Goal: Information Seeking & Learning: Learn about a topic

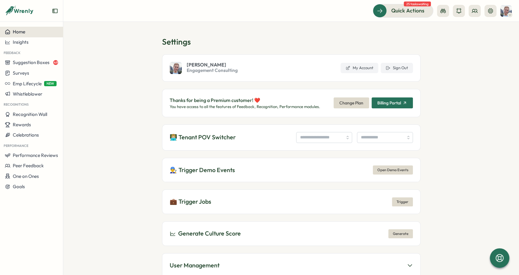
click at [52, 32] on div "Home" at bounding box center [31, 31] width 53 height 5
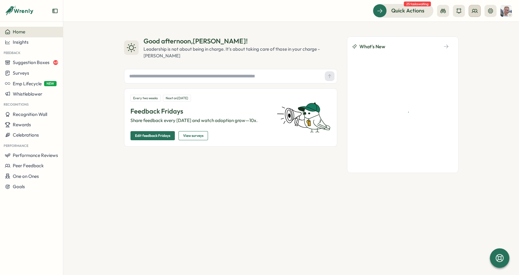
click at [475, 12] on icon at bounding box center [475, 11] width 6 height 6
drag, startPoint x: 478, startPoint y: 29, endPoint x: 284, endPoint y: 12, distance: 195.1
click at [478, 29] on div "Org Members" at bounding box center [474, 30] width 38 height 7
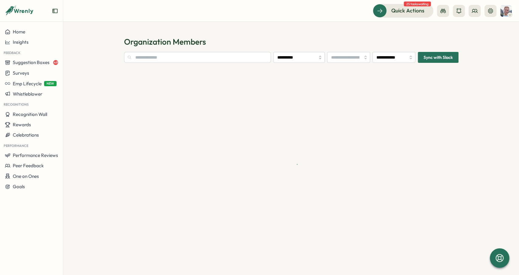
type input "**********"
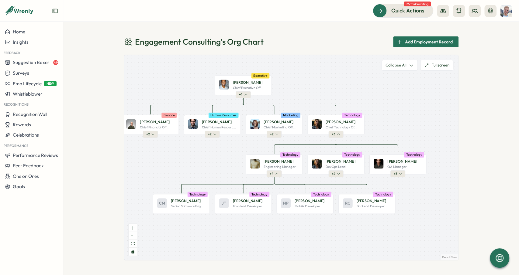
drag, startPoint x: 353, startPoint y: 87, endPoint x: 332, endPoint y: 76, distance: 23.4
click at [332, 76] on div "John D. Chief Executive Off... Executive + 4 Bob J. Chief Financial Off... Fina…" at bounding box center [291, 158] width 334 height 206
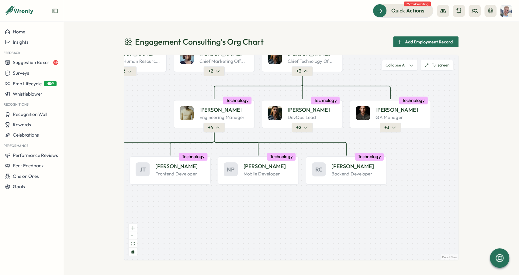
drag, startPoint x: 299, startPoint y: 131, endPoint x: 299, endPoint y: 79, distance: 51.4
click at [299, 79] on div "John D. Chief Executive Off... Executive + 4 Bob J. Chief Financial Off... Fina…" at bounding box center [291, 158] width 334 height 206
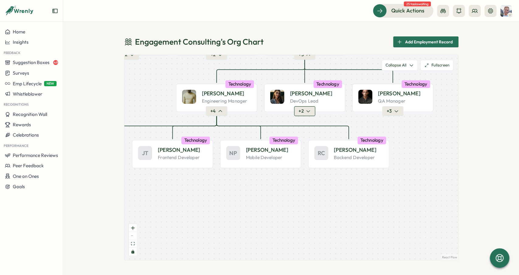
click at [303, 112] on button "+ 2" at bounding box center [304, 111] width 21 height 10
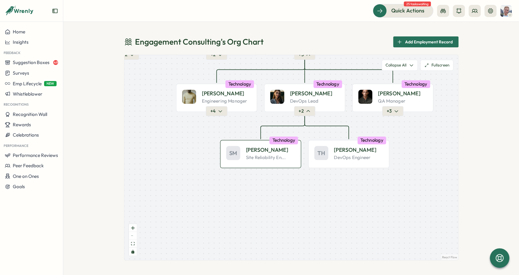
click at [266, 156] on p "Site Reliability En..." at bounding box center [266, 158] width 40 height 6
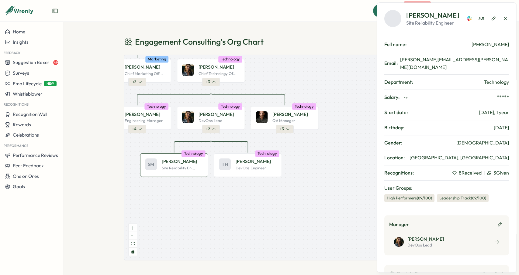
drag, startPoint x: 290, startPoint y: 134, endPoint x: 203, endPoint y: 155, distance: 89.6
click at [202, 155] on div "John D. Chief Executive Off... Executive + 4 Bob J. Chief Financial Off... Fina…" at bounding box center [291, 158] width 334 height 206
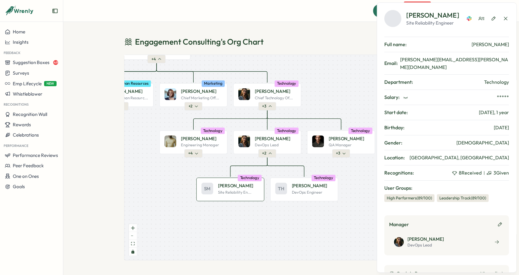
drag, startPoint x: 209, startPoint y: 154, endPoint x: 265, endPoint y: 171, distance: 59.4
click at [265, 171] on div "John D. Chief Executive Off... Executive + 4 Bob J. Chief Financial Off... Fina…" at bounding box center [291, 158] width 334 height 206
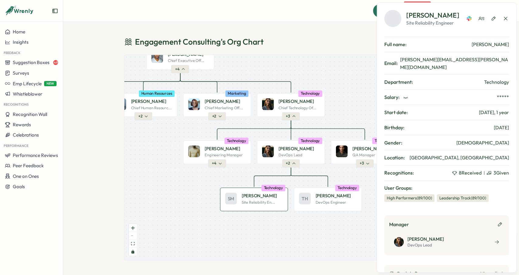
drag, startPoint x: 233, startPoint y: 118, endPoint x: 241, endPoint y: 120, distance: 8.3
click at [241, 120] on div "John D. Chief Executive Off... Executive + 4 Bob J. Chief Financial Off... Fina…" at bounding box center [291, 158] width 334 height 206
click at [234, 106] on p "Chief Marketing Off..." at bounding box center [224, 108] width 38 height 5
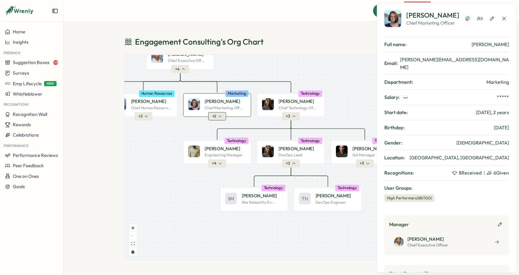
click at [219, 115] on icon "button" at bounding box center [220, 116] width 4 height 4
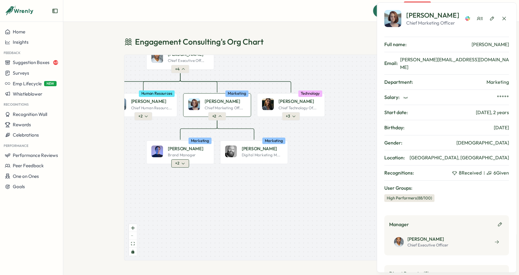
click at [182, 162] on icon "button" at bounding box center [183, 164] width 4 height 4
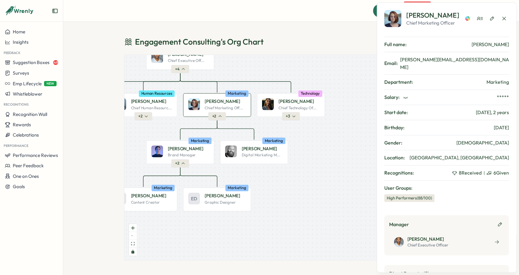
drag, startPoint x: 203, startPoint y: 179, endPoint x: 216, endPoint y: 169, distance: 17.0
click at [216, 169] on div "John D. Chief Executive Off... Executive + 4 Bob J. Chief Financial Off... Fina…" at bounding box center [291, 158] width 334 height 206
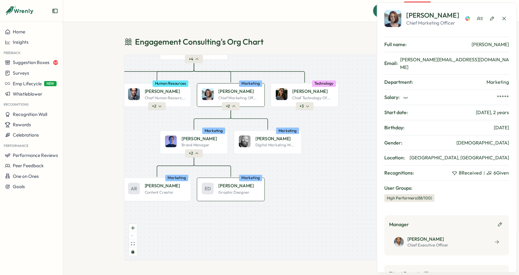
click at [221, 196] on div "ED Emma D. Graphic Designer Marketing" at bounding box center [231, 190] width 68 height 24
click at [221, 102] on div "Alice B. Chief Marketing Off... Marketing" at bounding box center [231, 95] width 68 height 24
click at [505, 16] on icon "button" at bounding box center [504, 19] width 6 height 6
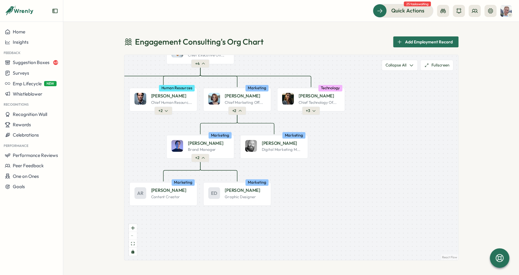
drag, startPoint x: 259, startPoint y: 59, endPoint x: 321, endPoint y: 104, distance: 76.5
click at [340, 94] on div "John D. Chief Executive Off... Executive + 4 Bob J. Chief Financial Off... Fina…" at bounding box center [291, 158] width 334 height 206
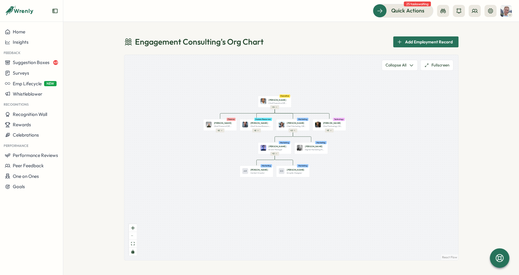
click at [321, 109] on div "John D. Chief Executive Off... Executive + 4 Bob J. Chief Financial Off... Fina…" at bounding box center [291, 158] width 334 height 206
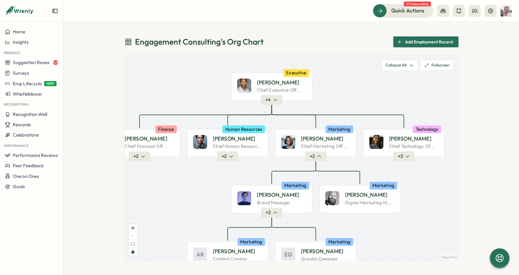
drag, startPoint x: 351, startPoint y: 107, endPoint x: 360, endPoint y: 110, distance: 9.3
click at [360, 110] on div "John D. Chief Executive Off... Executive + 4 Bob J. Chief Financial Off... Fina…" at bounding box center [291, 158] width 334 height 206
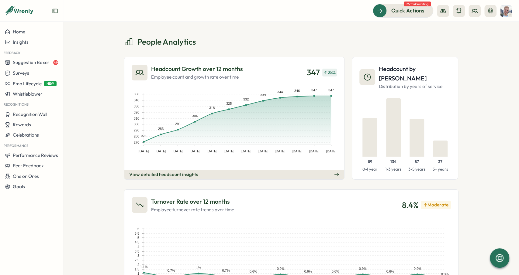
drag, startPoint x: 115, startPoint y: 200, endPoint x: 109, endPoint y: 43, distance: 157.0
drag, startPoint x: 142, startPoint y: 39, endPoint x: 179, endPoint y: 36, distance: 36.9
click at [179, 36] on h1 "People Analytics" at bounding box center [160, 41] width 72 height 11
drag, startPoint x: 202, startPoint y: 38, endPoint x: 141, endPoint y: 43, distance: 61.0
click at [141, 43] on div "People Analytics" at bounding box center [291, 41] width 334 height 11
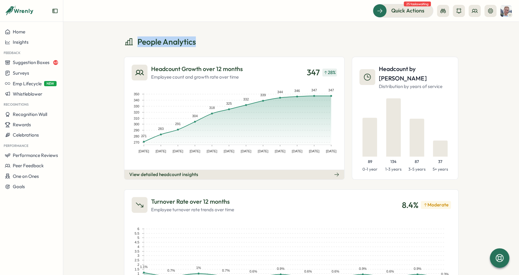
drag, startPoint x: 137, startPoint y: 41, endPoint x: 203, endPoint y: 36, distance: 66.4
click at [203, 36] on div "People Analytics" at bounding box center [291, 41] width 334 height 11
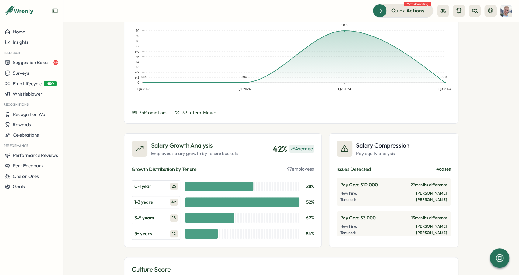
scroll to position [867, 0]
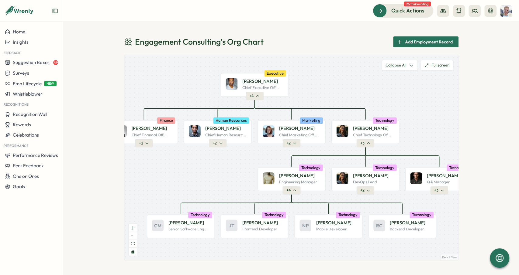
drag, startPoint x: 295, startPoint y: 119, endPoint x: 281, endPoint y: 92, distance: 30.5
click at [281, 92] on div "John D. Chief Executive Off... Executive + 4 Bob J. Chief Financial Off... Fina…" at bounding box center [291, 158] width 334 height 206
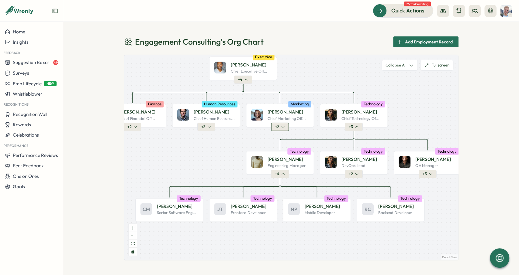
click at [287, 129] on button "+ 2" at bounding box center [280, 127] width 18 height 8
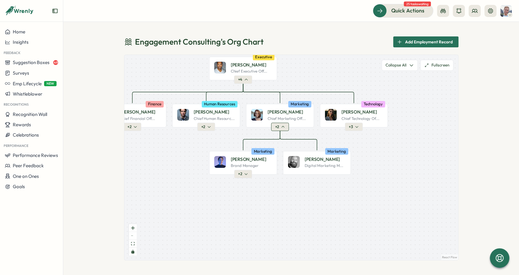
click at [285, 128] on icon "button" at bounding box center [283, 127] width 4 height 4
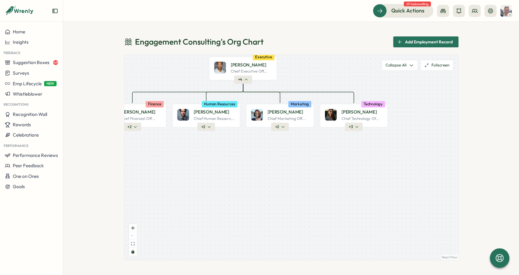
click at [282, 132] on div "John D. Chief Executive Off... Executive + 4 Bob J. Chief Financial Off... Fina…" at bounding box center [291, 158] width 334 height 206
click at [279, 130] on button "+ 2" at bounding box center [280, 127] width 18 height 8
click at [286, 128] on button "+ 2" at bounding box center [280, 127] width 18 height 8
click at [284, 123] on button "+ 2" at bounding box center [280, 127] width 18 height 8
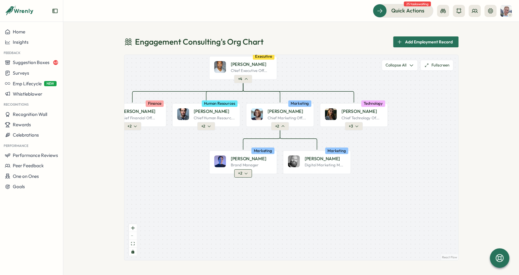
click at [239, 173] on span "+ 2" at bounding box center [240, 173] width 4 height 5
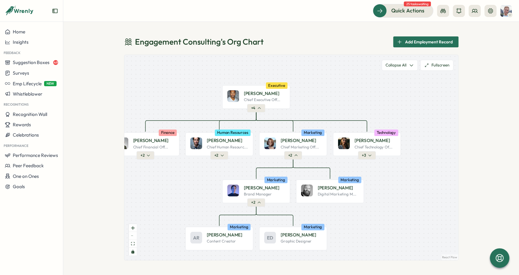
drag, startPoint x: 302, startPoint y: 202, endPoint x: 303, endPoint y: 208, distance: 6.9
click at [303, 208] on div "John D. Chief Executive Off... Executive + 4 Bob J. Chief Financial Off... Fina…" at bounding box center [291, 158] width 334 height 206
click at [317, 198] on div "Jack W. Digital Marketing M... Marketing" at bounding box center [330, 192] width 68 height 24
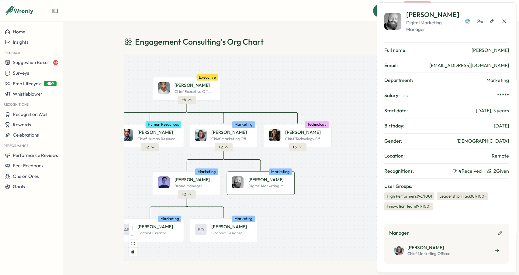
drag, startPoint x: 317, startPoint y: 198, endPoint x: 247, endPoint y: 190, distance: 69.8
click at [247, 190] on div "Jack W. Digital Marketing M... Marketing" at bounding box center [261, 183] width 68 height 24
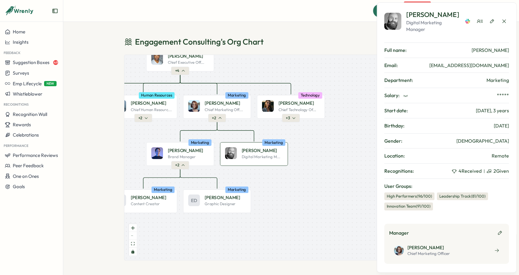
drag, startPoint x: 277, startPoint y: 159, endPoint x: 276, endPoint y: 149, distance: 10.7
click at [276, 149] on div "Jack W." at bounding box center [261, 150] width 41 height 6
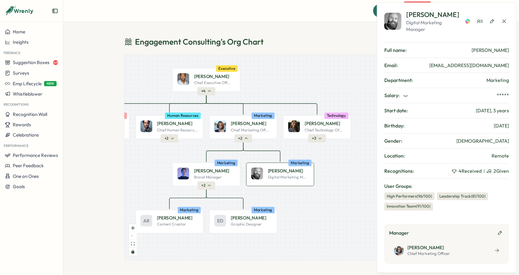
drag, startPoint x: 281, startPoint y: 86, endPoint x: 317, endPoint y: 114, distance: 45.9
click at [317, 114] on div "John D. Chief Executive Off... Executive + 4 Bob J. Chief Financial Off... Fina…" at bounding box center [291, 158] width 334 height 206
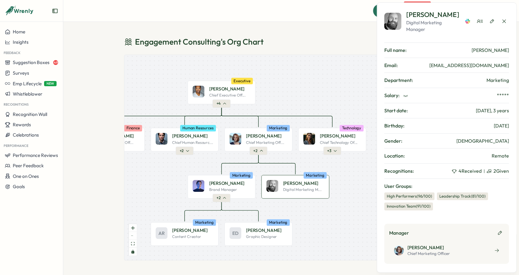
drag, startPoint x: 223, startPoint y: 53, endPoint x: 236, endPoint y: 51, distance: 13.1
click at [236, 51] on div "Engagement Consulting 's Org Chart Add Employment Record Jack W. Digital Market…" at bounding box center [291, 148] width 334 height 224
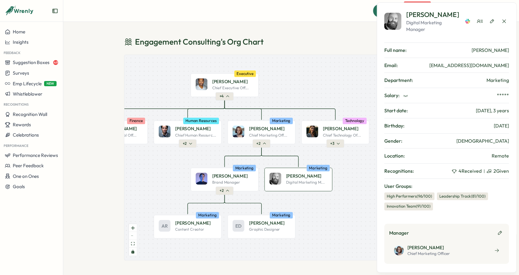
drag, startPoint x: 293, startPoint y: 73, endPoint x: 296, endPoint y: 69, distance: 4.6
click at [296, 69] on div "John D. Chief Executive Off... Executive + 4 Bob J. Chief Financial Off... Fina…" at bounding box center [291, 158] width 334 height 206
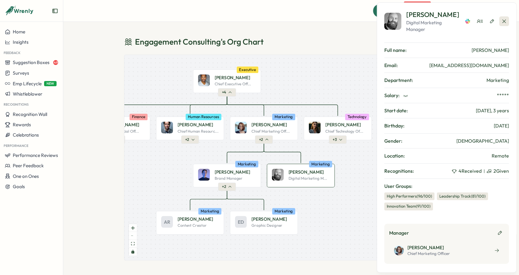
click at [505, 24] on icon "button" at bounding box center [504, 21] width 6 height 6
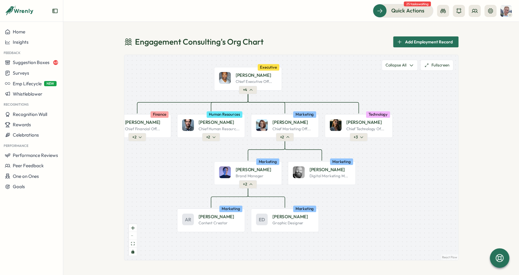
drag, startPoint x: 277, startPoint y: 87, endPoint x: 296, endPoint y: 85, distance: 19.3
click at [296, 85] on div "John D. Chief Executive Off... Executive + 4 Bob J. Chief Financial Off... Fina…" at bounding box center [291, 158] width 334 height 206
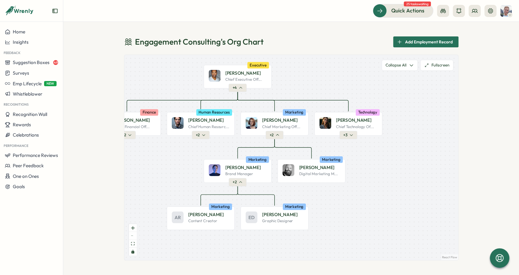
drag, startPoint x: 330, startPoint y: 90, endPoint x: 320, endPoint y: 88, distance: 10.8
click at [320, 88] on div "John D. Chief Executive Off... Executive + 4 Bob J. Chief Financial Off... Fina…" at bounding box center [291, 158] width 334 height 206
click at [245, 82] on p "Chief Executive Off..." at bounding box center [243, 79] width 36 height 5
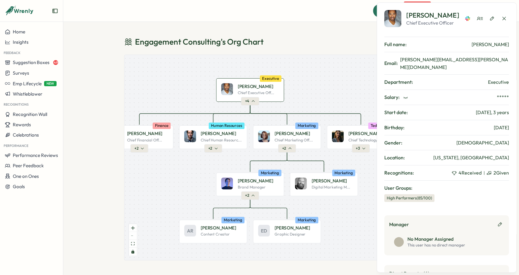
drag, startPoint x: 303, startPoint y: 93, endPoint x: 311, endPoint y: 102, distance: 12.5
click at [311, 102] on div "John D. Chief Executive Off... Executive + 4 Bob J. Chief Financial Off... Fina…" at bounding box center [291, 158] width 334 height 206
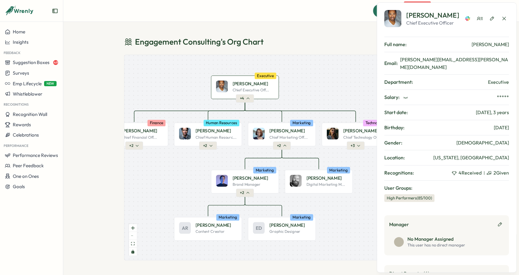
drag, startPoint x: 321, startPoint y: 89, endPoint x: 318, endPoint y: 88, distance: 3.3
click at [318, 88] on div "John D. Chief Executive Off... Executive + 4 Bob J. Chief Financial Off... Fina…" at bounding box center [291, 158] width 334 height 206
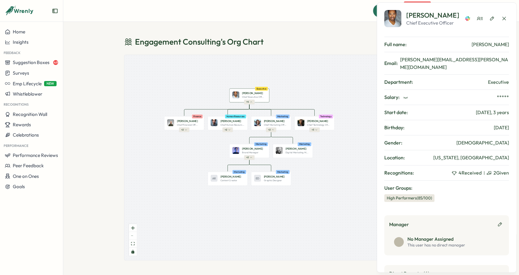
drag, startPoint x: 318, startPoint y: 92, endPoint x: 306, endPoint y: 99, distance: 13.4
click at [306, 99] on div "John D. Chief Executive Off... Executive + 4 Bob J. Chief Financial Off... Fina…" at bounding box center [291, 158] width 334 height 206
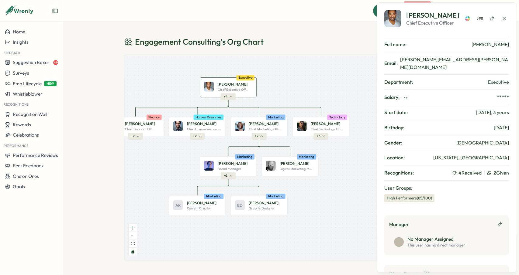
drag, startPoint x: 287, startPoint y: 102, endPoint x: 291, endPoint y: 95, distance: 7.9
click at [291, 95] on div "John D. Chief Executive Off... Executive + 4 Bob J. Chief Financial Off... Fina…" at bounding box center [291, 158] width 334 height 206
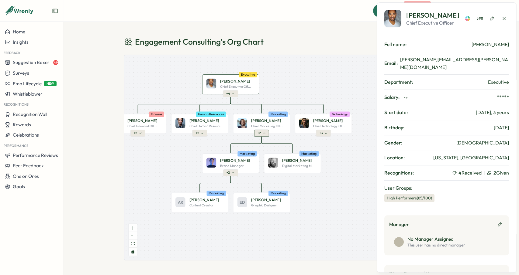
click at [266, 134] on button "+ 2" at bounding box center [261, 133] width 15 height 7
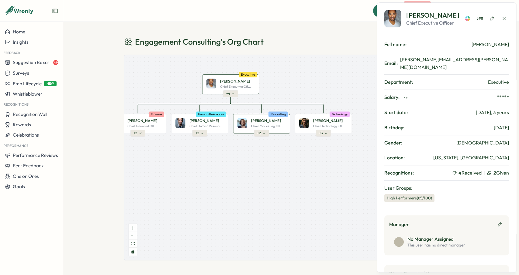
click at [263, 128] on p "Chief Marketing Off..." at bounding box center [267, 126] width 32 height 4
click at [264, 134] on icon "button" at bounding box center [264, 133] width 2 height 1
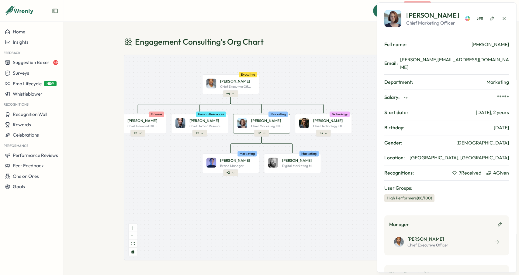
click at [261, 124] on p "Chief Marketing Off..." at bounding box center [267, 126] width 32 height 4
click at [242, 85] on p "Chief Executive Off..." at bounding box center [235, 87] width 31 height 4
click at [251, 121] on p "Alice B." at bounding box center [266, 120] width 30 height 5
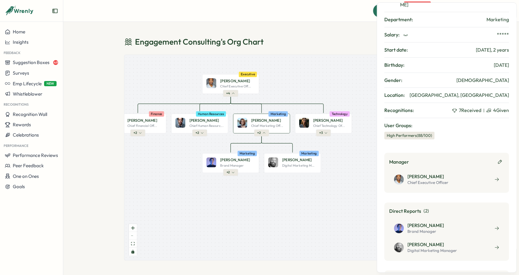
scroll to position [62, 0]
click at [332, 127] on p "Chief Technology Of..." at bounding box center [329, 126] width 32 height 4
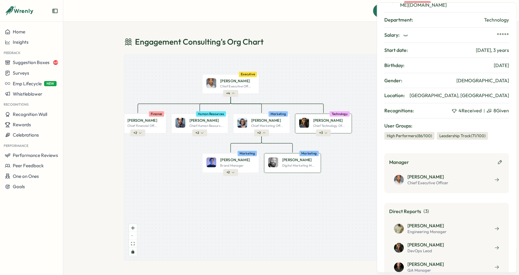
click at [300, 164] on p "Digital Marketing M..." at bounding box center [298, 166] width 33 height 4
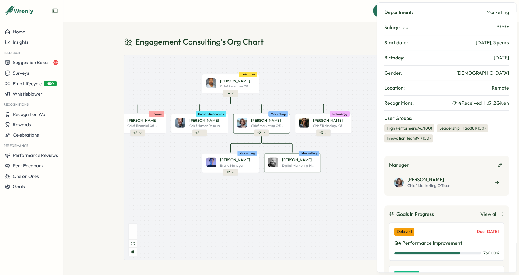
click at [258, 122] on p "Alice B." at bounding box center [266, 120] width 30 height 5
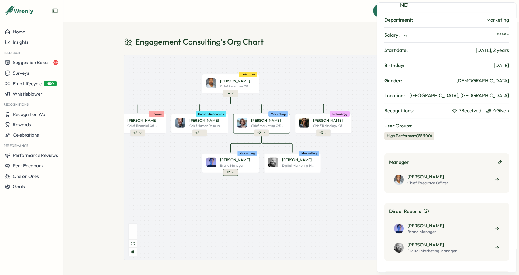
click at [228, 174] on span "+ 2" at bounding box center [227, 173] width 3 height 4
click at [225, 175] on button "+ 2" at bounding box center [230, 173] width 15 height 7
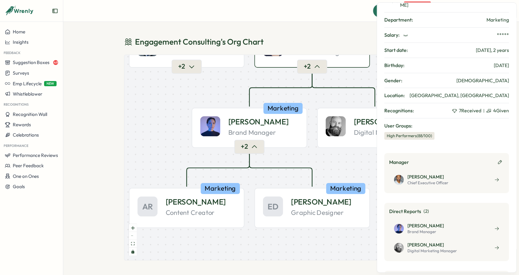
drag, startPoint x: 237, startPoint y: 188, endPoint x: 264, endPoint y: 174, distance: 30.5
click at [264, 174] on div "John D. Chief Executive Off... Executive + 4 Bob J. Chief Financial Off... Fina…" at bounding box center [291, 158] width 334 height 206
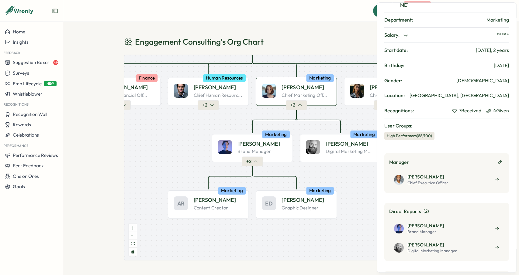
drag, startPoint x: 264, startPoint y: 174, endPoint x: 260, endPoint y: 192, distance: 18.4
click at [260, 192] on div "John D. Chief Executive Off... Executive + 4 Bob J. Chief Financial Off... Fina…" at bounding box center [291, 158] width 334 height 206
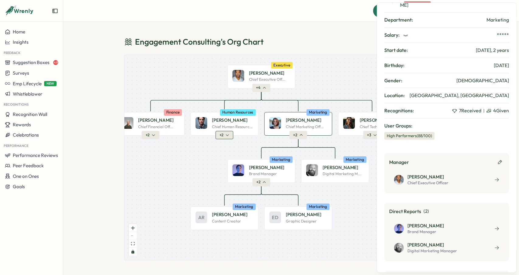
click at [231, 134] on button "+ 2" at bounding box center [224, 135] width 18 height 8
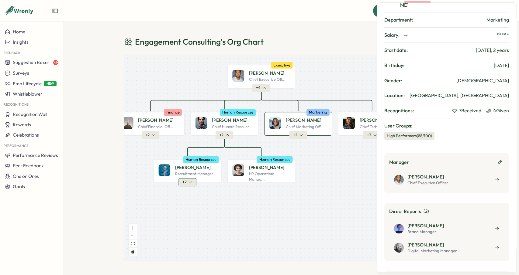
click at [196, 183] on button "+ 2" at bounding box center [187, 182] width 18 height 8
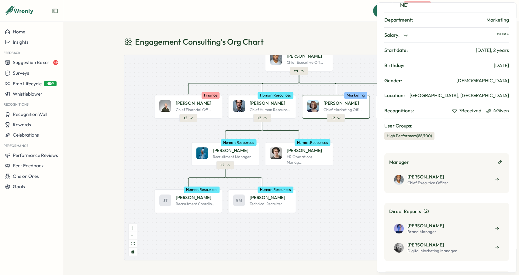
drag, startPoint x: 213, startPoint y: 190, endPoint x: 251, endPoint y: 173, distance: 41.4
click at [251, 173] on div "John D. Chief Executive Off... Executive + 4 Bob J. Chief Financial Off... Fina…" at bounding box center [291, 158] width 334 height 206
click at [192, 118] on icon "button" at bounding box center [191, 118] width 2 height 1
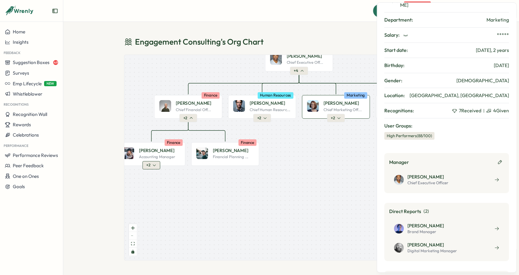
click at [151, 169] on div "John D. Chief Executive Off... Executive + 4 Bob J. Chief Financial Off... Fina…" at bounding box center [291, 158] width 334 height 206
drag, startPoint x: 153, startPoint y: 165, endPoint x: 167, endPoint y: 177, distance: 18.1
click at [153, 165] on icon "button" at bounding box center [154, 165] width 4 height 4
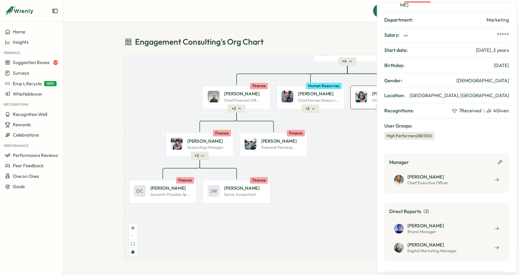
drag, startPoint x: 171, startPoint y: 180, endPoint x: 220, endPoint y: 171, distance: 49.2
click at [220, 171] on div "John D. Chief Executive Off... Executive + 4 Bob J. Chief Financial Off... Fina…" at bounding box center [291, 158] width 334 height 206
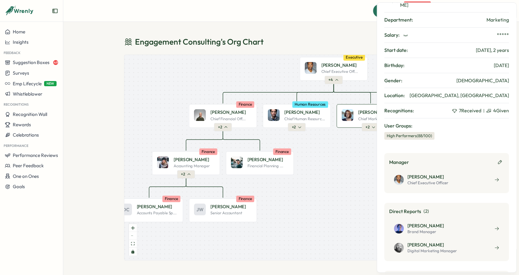
drag, startPoint x: 334, startPoint y: 131, endPoint x: 320, endPoint y: 150, distance: 23.0
click at [320, 150] on div "John D. Chief Executive Off... Executive + 4 Bob J. Chief Financial Off... Fina…" at bounding box center [291, 158] width 334 height 206
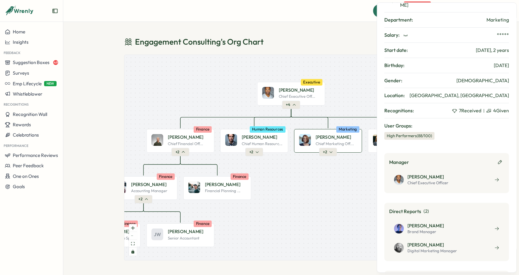
drag, startPoint x: 321, startPoint y: 154, endPoint x: 279, endPoint y: 178, distance: 48.3
click at [279, 177] on div "John D. Chief Executive Off... Executive + 4 Bob J. Chief Financial Off... Fina…" at bounding box center [291, 158] width 334 height 206
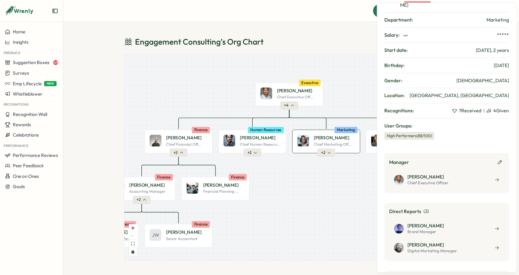
drag, startPoint x: 287, startPoint y: 124, endPoint x: 263, endPoint y: 122, distance: 23.5
click at [263, 122] on div "John D. Chief Executive Off... Executive + 4 Bob J. Chief Financial Off... Fina…" at bounding box center [291, 158] width 334 height 206
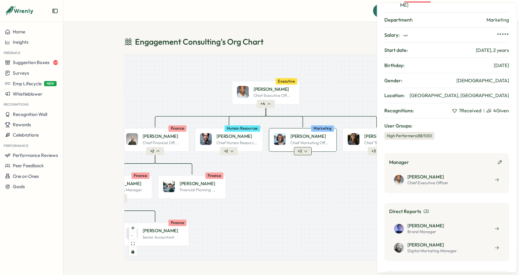
click at [300, 150] on span "+ 2" at bounding box center [300, 151] width 4 height 5
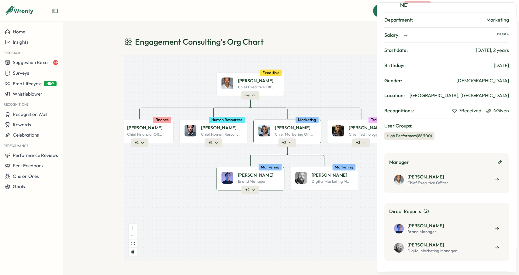
drag, startPoint x: 293, startPoint y: 175, endPoint x: 272, endPoint y: 165, distance: 22.6
click at [273, 165] on div "Marketing" at bounding box center [269, 167] width 23 height 6
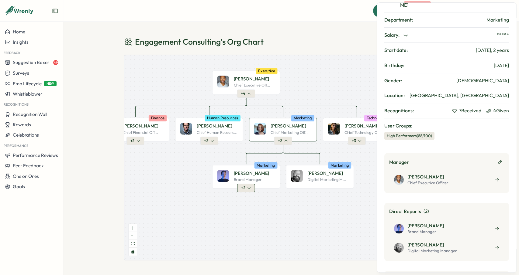
click at [250, 186] on button "+ 2" at bounding box center [246, 188] width 18 height 8
click at [250, 189] on icon "button" at bounding box center [249, 189] width 4 height 4
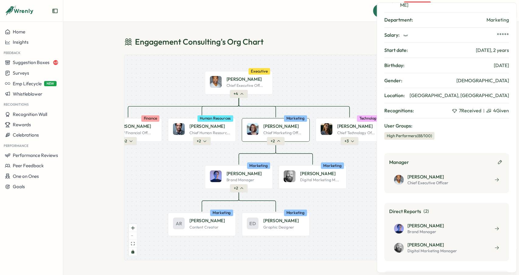
drag, startPoint x: 296, startPoint y: 98, endPoint x: 291, endPoint y: 98, distance: 5.5
click at [291, 98] on div "John D. Chief Executive Off... Executive + 4 Bob J. Chief Financial Off... Fina…" at bounding box center [291, 158] width 334 height 206
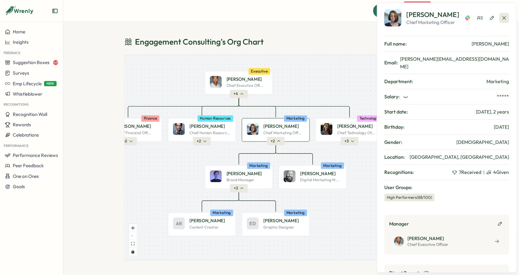
scroll to position [0, 0]
click at [505, 19] on icon "button" at bounding box center [504, 19] width 6 height 6
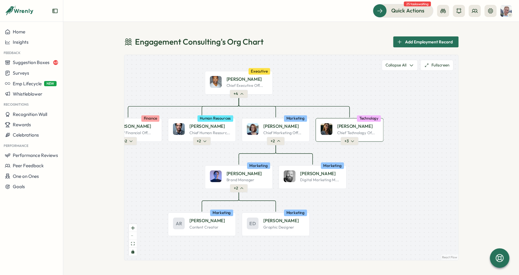
click at [353, 127] on div "Jane S." at bounding box center [357, 126] width 41 height 6
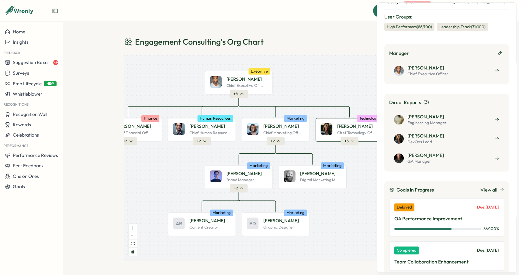
scroll to position [173, 0]
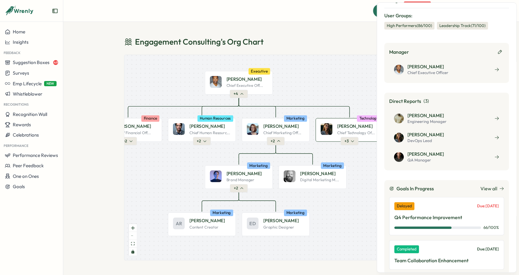
click at [335, 70] on div "John D. Chief Executive Off... Executive + 4 Bob J. Chief Financial Off... Fina…" at bounding box center [291, 158] width 334 height 206
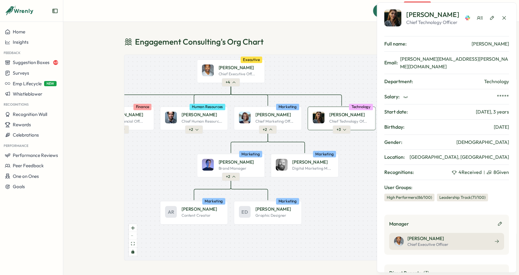
scroll to position [0, 0]
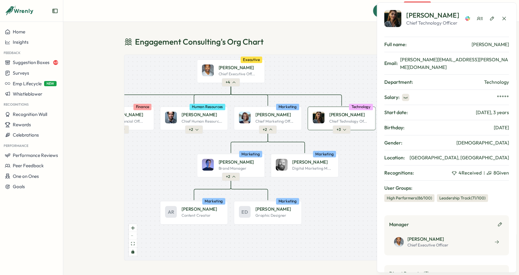
click at [404, 95] on icon "button" at bounding box center [405, 97] width 5 height 5
drag, startPoint x: 296, startPoint y: 70, endPoint x: 305, endPoint y: 81, distance: 13.6
click at [305, 81] on div "John D. Chief Executive Off... Executive + 4 Bob J. Chief Financial Off... Fina…" at bounding box center [291, 158] width 334 height 206
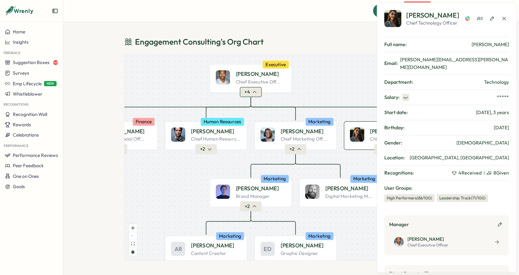
click at [254, 88] on button "+ 4" at bounding box center [251, 92] width 22 height 10
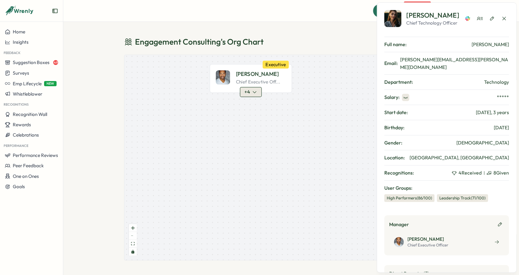
click at [254, 91] on icon "button" at bounding box center [254, 92] width 5 height 5
click at [259, 97] on button "+ 4" at bounding box center [251, 93] width 22 height 10
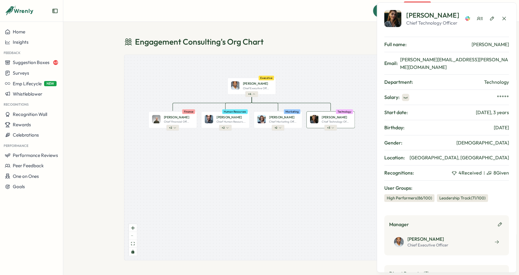
click at [226, 131] on div "John D. Chief Executive Off... Executive + 4 Bob J. Chief Financial Off... Fina…" at bounding box center [291, 158] width 334 height 206
click at [222, 128] on span "+ 2" at bounding box center [223, 128] width 3 height 4
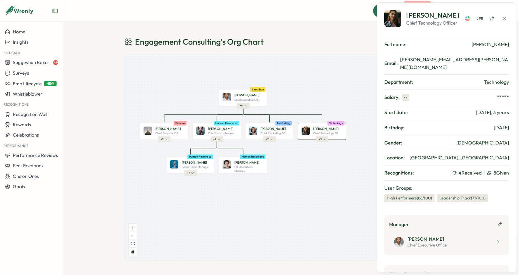
drag, startPoint x: 311, startPoint y: 85, endPoint x: 302, endPoint y: 97, distance: 14.8
click at [302, 97] on div "John D. Chief Executive Off... Executive + 4 Bob J. Chief Financial Off... Fina…" at bounding box center [291, 158] width 334 height 206
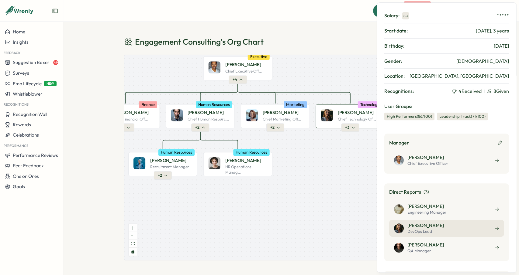
scroll to position [81, 0]
drag, startPoint x: 311, startPoint y: 164, endPoint x: 315, endPoint y: 175, distance: 12.4
click at [315, 175] on div "John D. Chief Executive Off... Executive + 4 Bob J. Chief Financial Off... Fina…" at bounding box center [291, 158] width 334 height 206
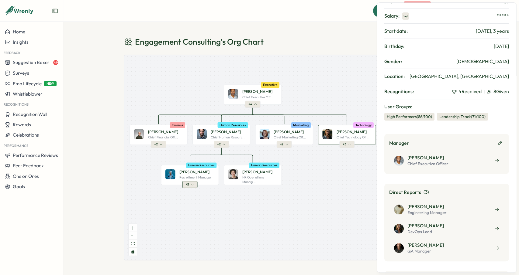
click at [190, 182] on button "+ 2" at bounding box center [189, 185] width 15 height 7
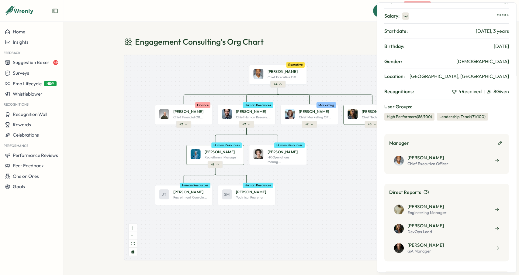
drag, startPoint x: 200, startPoint y: 174, endPoint x: 220, endPoint y: 157, distance: 26.2
click at [220, 157] on p "Recruitment Manager" at bounding box center [220, 157] width 33 height 5
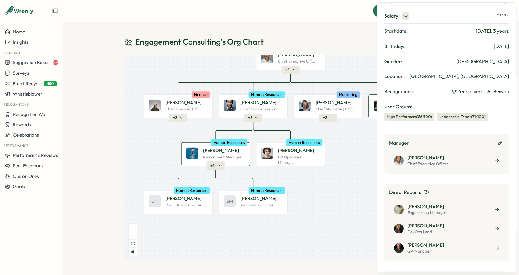
drag, startPoint x: 227, startPoint y: 156, endPoint x: 237, endPoint y: 150, distance: 11.8
click at [237, 155] on p "Recruitment Manager" at bounding box center [222, 157] width 39 height 5
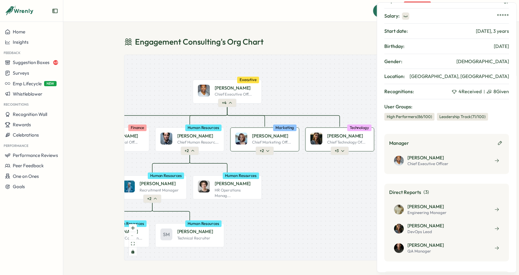
drag, startPoint x: 326, startPoint y: 113, endPoint x: 288, endPoint y: 137, distance: 44.5
click at [288, 137] on div "Alice B." at bounding box center [273, 136] width 42 height 7
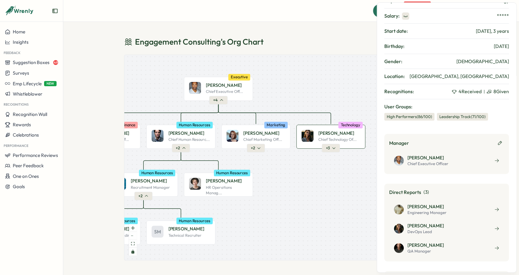
drag, startPoint x: 309, startPoint y: 144, endPoint x: 305, endPoint y: 140, distance: 5.2
click at [305, 140] on img at bounding box center [307, 136] width 12 height 12
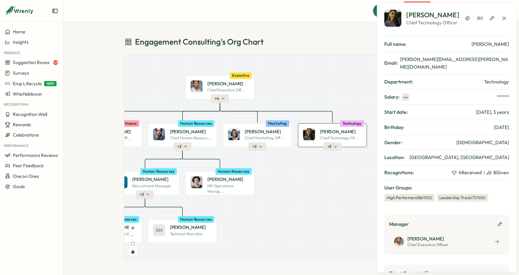
scroll to position [0, 0]
click at [503, 16] on icon "button" at bounding box center [504, 19] width 6 height 6
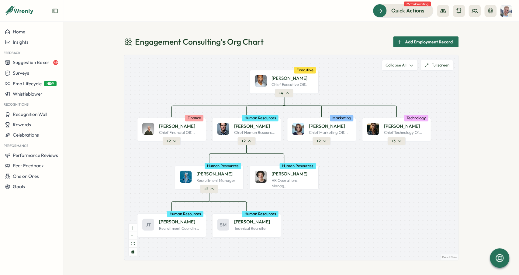
drag, startPoint x: 371, startPoint y: 95, endPoint x: 427, endPoint y: 90, distance: 56.1
click at [427, 90] on div "John D. Chief Executive Off... Executive + 4 Bob J. Chief Financial Off... Fina…" at bounding box center [291, 158] width 334 height 206
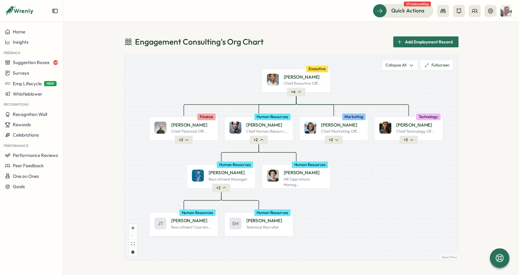
drag, startPoint x: 396, startPoint y: 92, endPoint x: 408, endPoint y: 91, distance: 12.2
click at [408, 91] on div "John D. Chief Executive Off... Executive + 4 Bob J. Chief Financial Off... Fina…" at bounding box center [291, 158] width 334 height 206
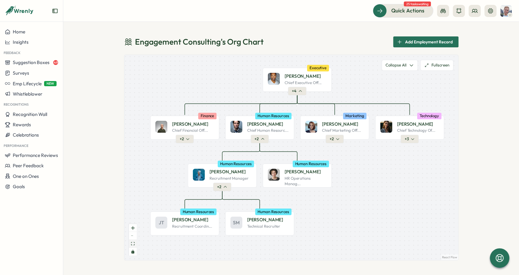
click at [135, 244] on button "fit view" at bounding box center [133, 244] width 8 height 8
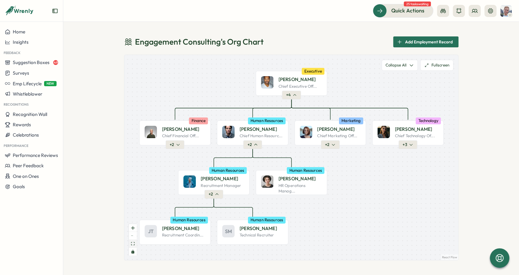
click at [134, 244] on icon "fit view" at bounding box center [133, 243] width 4 height 3
click at [447, 64] on button "Fullscreen" at bounding box center [436, 65] width 33 height 11
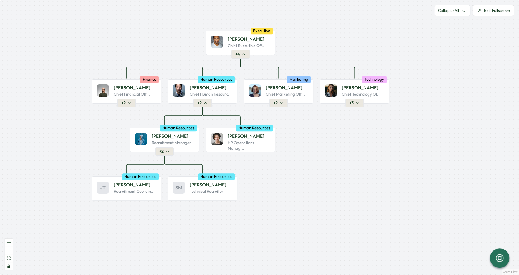
drag, startPoint x: 249, startPoint y: 96, endPoint x: 434, endPoint y: 122, distance: 186.6
click at [437, 122] on div "John D. Chief Executive Off... Executive + 4 Bob J. Chief Financial Off... Fina…" at bounding box center [259, 137] width 518 height 275
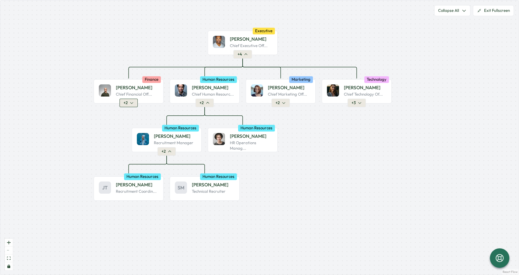
click at [127, 103] on span "+ 2" at bounding box center [125, 102] width 4 height 5
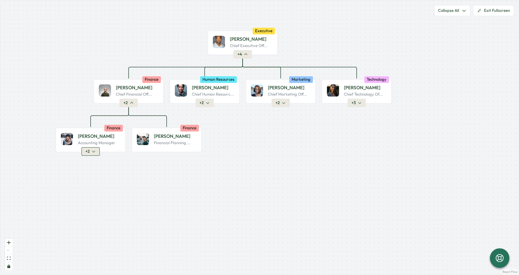
click at [94, 153] on icon "button" at bounding box center [94, 152] width 4 height 4
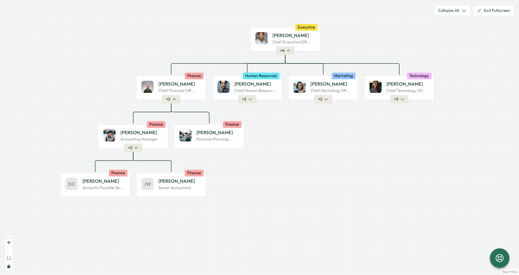
drag, startPoint x: 191, startPoint y: 161, endPoint x: 236, endPoint y: 158, distance: 45.1
click at [236, 158] on div "John D. Chief Executive Off... Executive + 4 Bob J. Chief Financial Off... Fina…" at bounding box center [259, 137] width 518 height 275
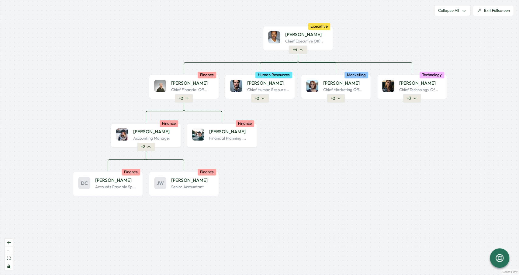
click at [235, 162] on div "John D. Chief Executive Off... Executive + 4 Bob J. Chief Financial Off... Fina…" at bounding box center [259, 137] width 518 height 275
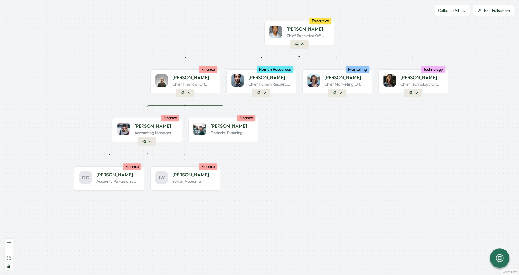
drag, startPoint x: 290, startPoint y: 159, endPoint x: 277, endPoint y: 168, distance: 15.1
click at [277, 168] on div "John D. Chief Executive Off... Executive + 4 Bob J. Chief Financial Off... Fina…" at bounding box center [259, 137] width 518 height 275
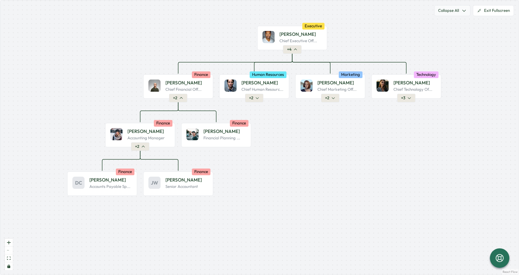
click at [462, 14] on button "Collapse All" at bounding box center [452, 10] width 36 height 11
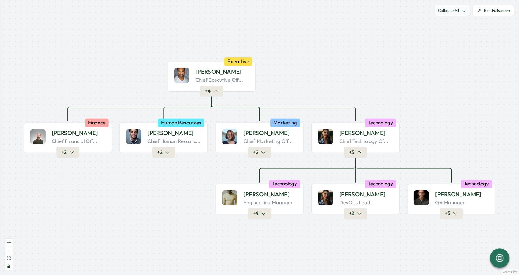
click at [462, 13] on button "Collapse All" at bounding box center [452, 10] width 36 height 11
click at [510, 12] on button "Exit Fullscreen" at bounding box center [493, 10] width 41 height 11
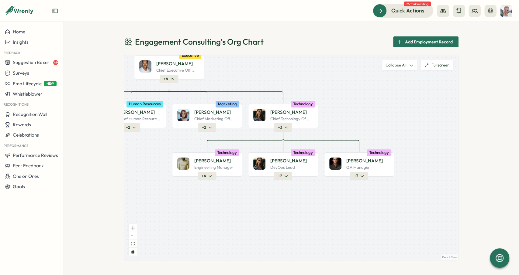
drag, startPoint x: 319, startPoint y: 80, endPoint x: 372, endPoint y: 99, distance: 56.5
click at [372, 99] on div "John D. Chief Executive Off... Executive + 4 Bob J. Chief Financial Off... Fina…" at bounding box center [291, 158] width 334 height 206
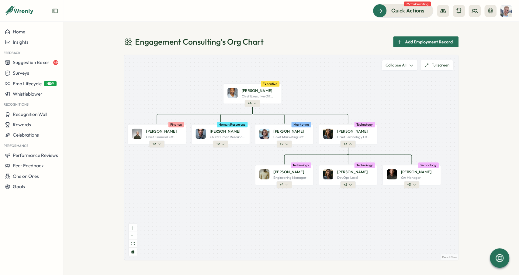
drag, startPoint x: 312, startPoint y: 108, endPoint x: 327, endPoint y: 112, distance: 16.4
click at [327, 112] on div "John D. Chief Executive Off... Executive + 4 Bob J. Chief Financial Off... Fina…" at bounding box center [291, 158] width 334 height 206
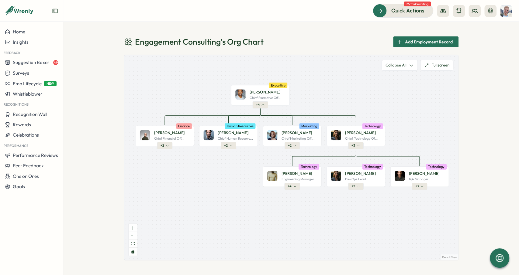
drag, startPoint x: 293, startPoint y: 114, endPoint x: 306, endPoint y: 118, distance: 14.0
click at [306, 118] on div "John D. Chief Executive Off... Executive + 4 Bob J. Chief Financial Off... Fina…" at bounding box center [291, 158] width 334 height 206
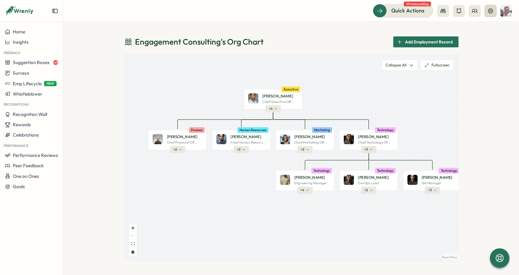
click at [491, 12] on icon at bounding box center [490, 11] width 6 height 6
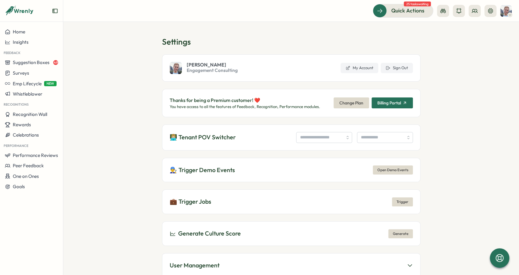
click at [295, 129] on div "👨🏼‍💻 Tenant POV Switcher" at bounding box center [291, 138] width 258 height 26
click at [299, 132] on input "search" at bounding box center [324, 137] width 56 height 11
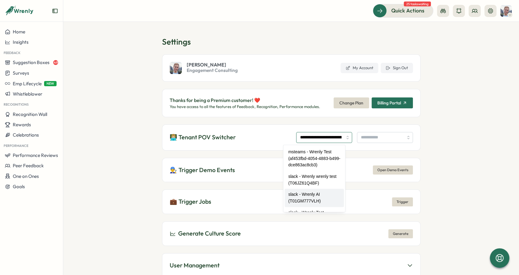
type input "**********"
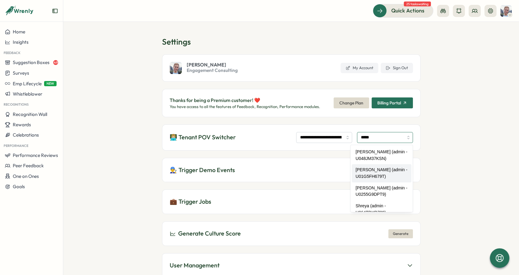
type input "**********"
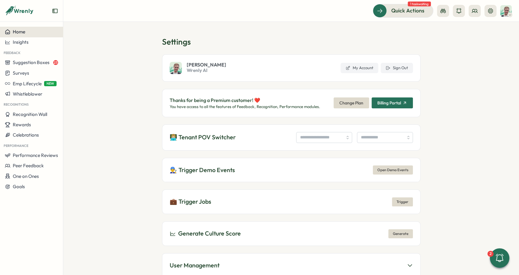
click at [41, 34] on div "Home" at bounding box center [31, 31] width 53 height 5
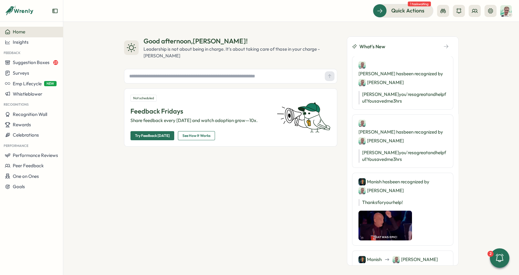
click at [83, 144] on div "Good afternoon , [PERSON_NAME] ! Leadership is not about being in charge. It's …" at bounding box center [291, 149] width 456 height 254
click at [38, 178] on span "One on Ones" at bounding box center [26, 177] width 26 height 6
click at [81, 163] on div "Meetings" at bounding box center [85, 165] width 43 height 7
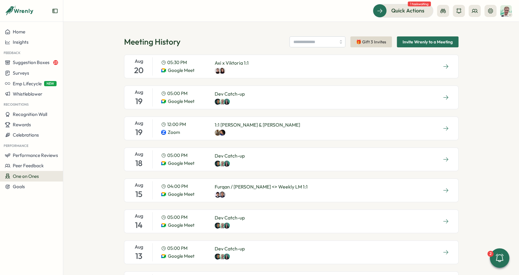
click at [452, 98] on button "button" at bounding box center [445, 97] width 15 height 9
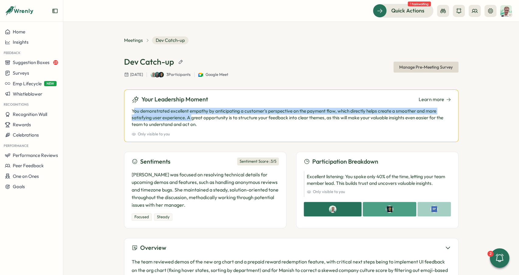
drag, startPoint x: 133, startPoint y: 108, endPoint x: 191, endPoint y: 116, distance: 58.4
click at [192, 116] on p "You demonstrated excellent empathy by anticipating a customer's perspective on …" at bounding box center [291, 118] width 319 height 20
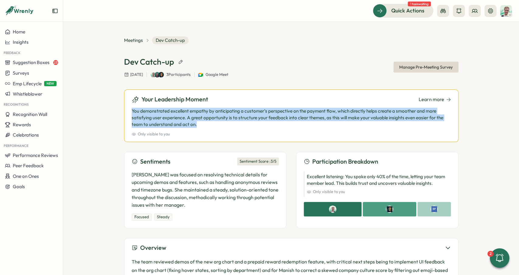
drag, startPoint x: 204, startPoint y: 123, endPoint x: 130, endPoint y: 110, distance: 75.3
click at [130, 110] on div "Your Leadership Moment Learn more You demonstrated excellent empathy by anticip…" at bounding box center [291, 116] width 334 height 52
click at [172, 114] on p "You demonstrated excellent empathy by anticipating a customer's perspective on …" at bounding box center [291, 118] width 319 height 20
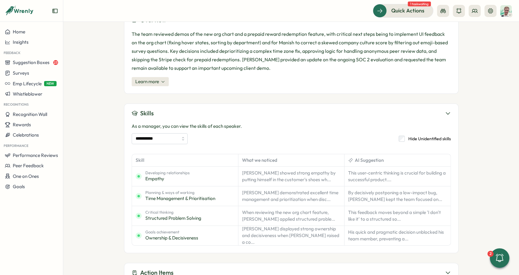
scroll to position [228, 0]
click at [158, 132] on div "**********" at bounding box center [291, 136] width 319 height 26
click at [158, 135] on input "**********" at bounding box center [160, 138] width 56 height 11
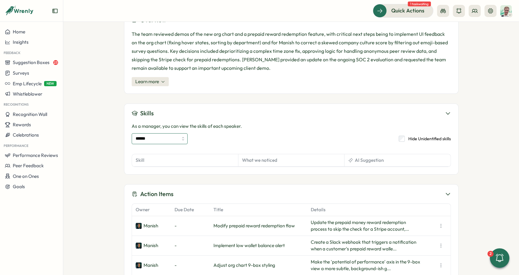
click at [176, 139] on input "******" at bounding box center [160, 138] width 56 height 11
type input "**********"
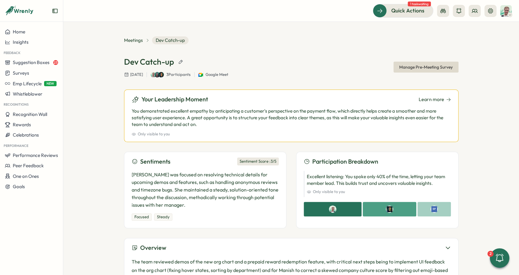
scroll to position [0, 0]
